Goal: Task Accomplishment & Management: Manage account settings

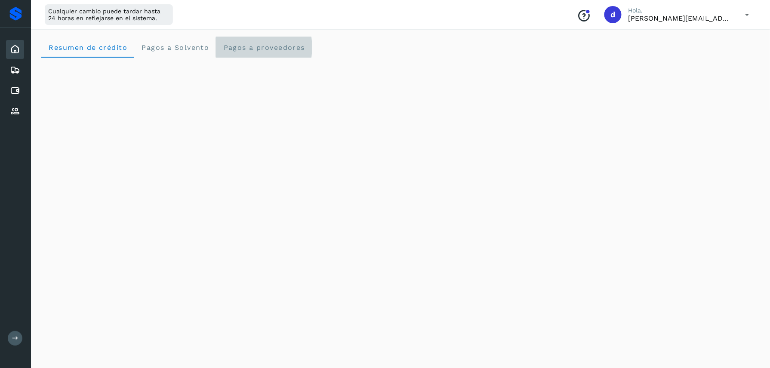
click at [251, 50] on span "Pagos a proveedores" at bounding box center [264, 47] width 82 height 8
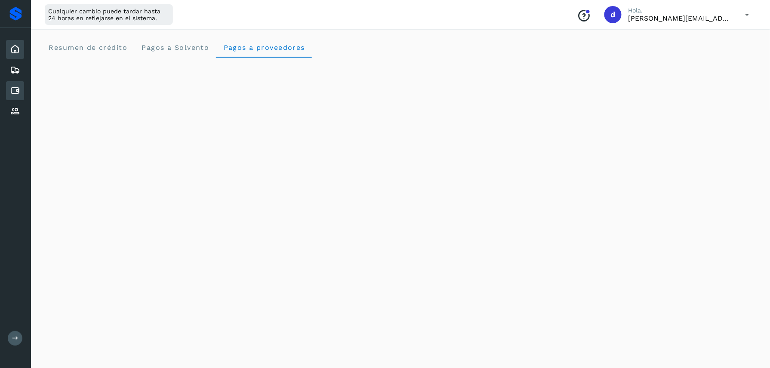
click at [15, 89] on icon at bounding box center [15, 91] width 10 height 10
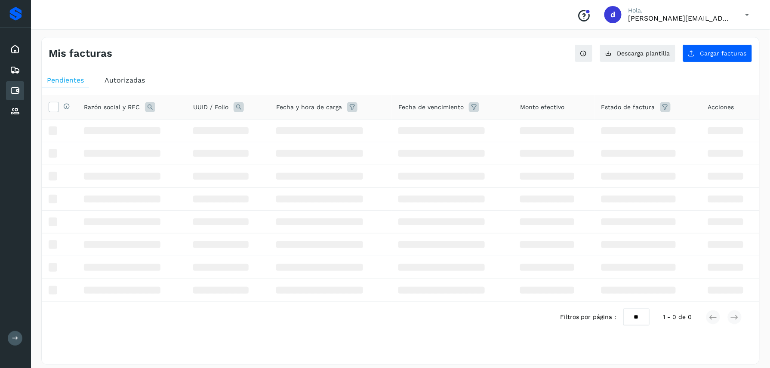
click at [15, 89] on icon at bounding box center [15, 91] width 10 height 10
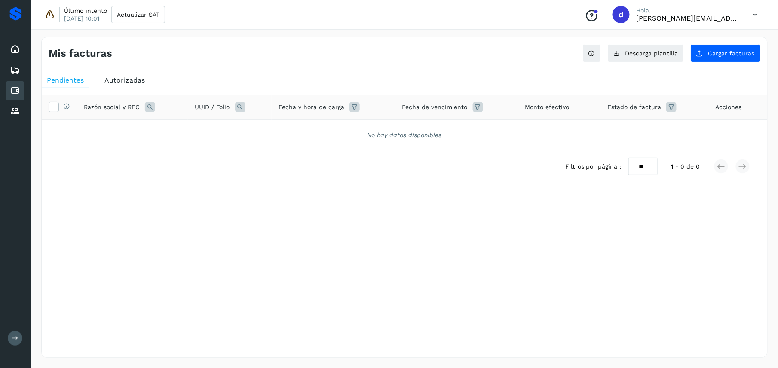
click at [755, 16] on icon at bounding box center [756, 15] width 18 height 18
click at [684, 57] on div "Cerrar sesión" at bounding box center [713, 55] width 102 height 16
